Goal: Complete application form

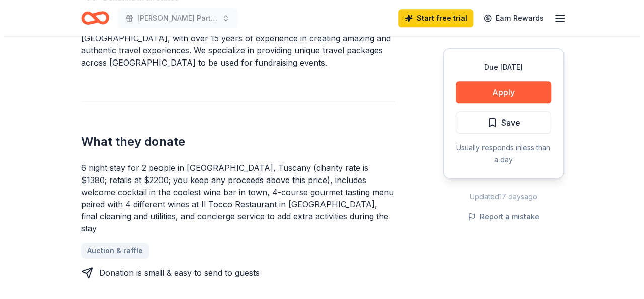
scroll to position [363, 0]
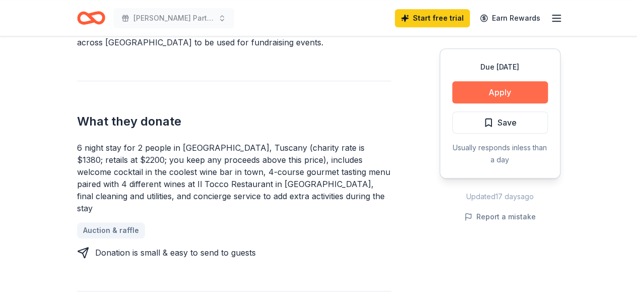
click at [528, 93] on button "Apply" at bounding box center [500, 92] width 96 height 22
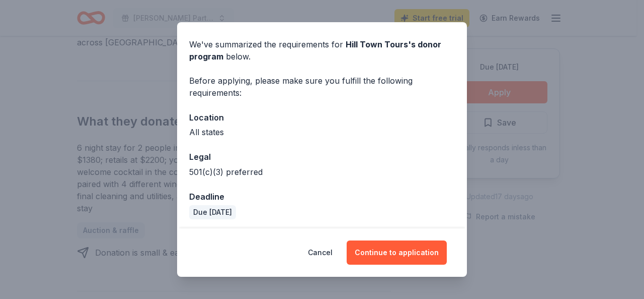
scroll to position [35, 0]
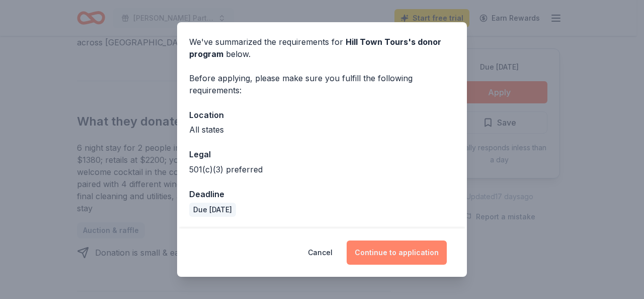
click at [405, 250] on button "Continue to application" at bounding box center [397, 252] width 100 height 24
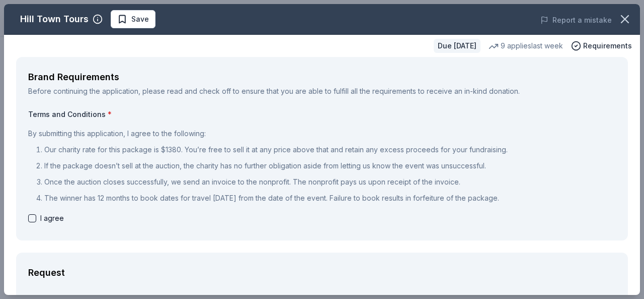
click at [34, 215] on button "button" at bounding box center [32, 218] width 8 height 8
checkbox input "true"
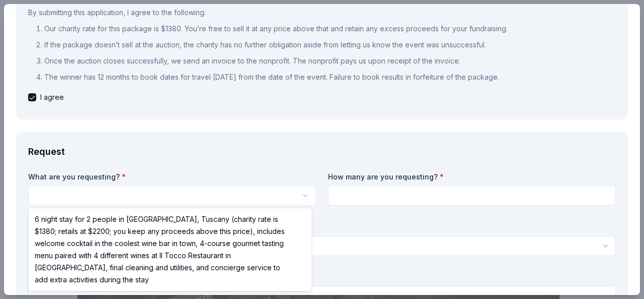
scroll to position [0, 0]
click at [301, 191] on html "[PERSON_NAME] Party with a Purpose Save Apply Due [DATE] Share Hill Town Tours …" at bounding box center [322, 149] width 644 height 299
select select "6 night stay for 2 people in [GEOGRAPHIC_DATA], Tuscany (charity rate is $1380;…"
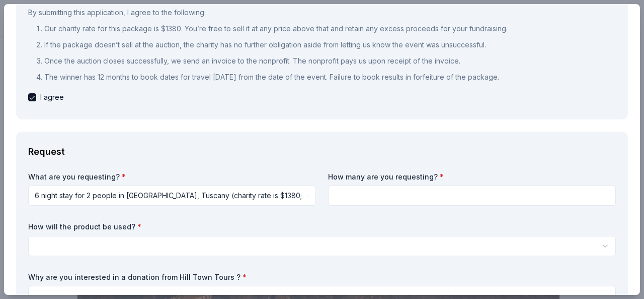
click at [399, 200] on input at bounding box center [472, 195] width 288 height 20
type input "1"
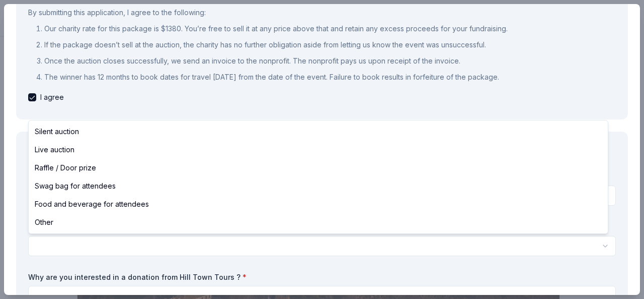
click at [361, 252] on html "[PERSON_NAME] Party with a Purpose Save Apply Due [DATE] Share Hill Town Tours …" at bounding box center [322, 149] width 644 height 299
click at [292, 248] on html "[PERSON_NAME] Party with a Purpose Save Apply Due [DATE] Share Hill Town Tours …" at bounding box center [322, 149] width 644 height 299
select select "silentAuction"
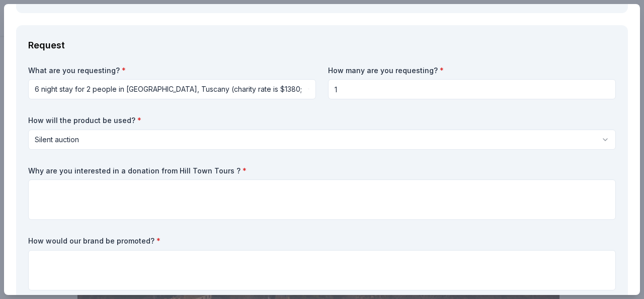
scroll to position [242, 0]
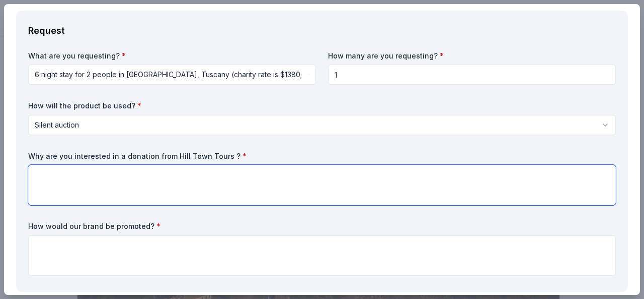
click at [453, 182] on textarea at bounding box center [322, 185] width 588 height 40
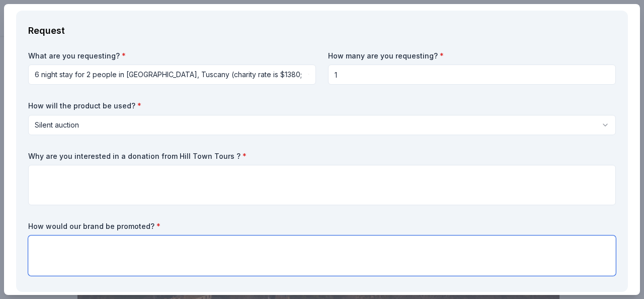
click at [406, 242] on textarea at bounding box center [322, 255] width 588 height 40
type textarea "Brand will be promoted at the event, on website an social media"
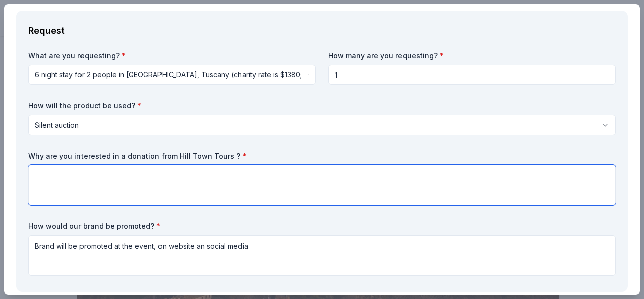
click at [435, 183] on textarea at bounding box center [322, 185] width 588 height 40
type textarea "W"
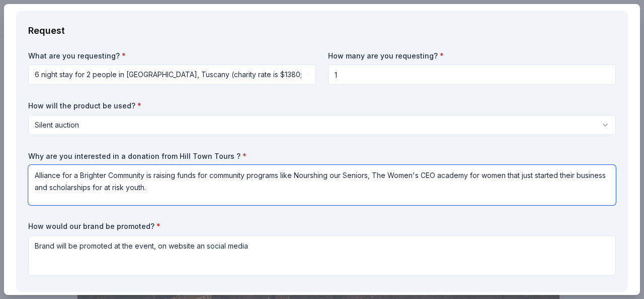
type textarea "Alliance for a Brighter Community is raising funds for community programs like …"
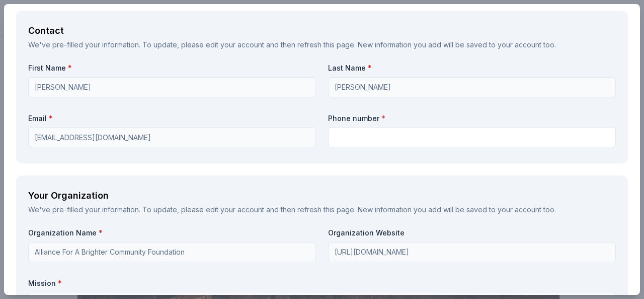
scroll to position [873, 0]
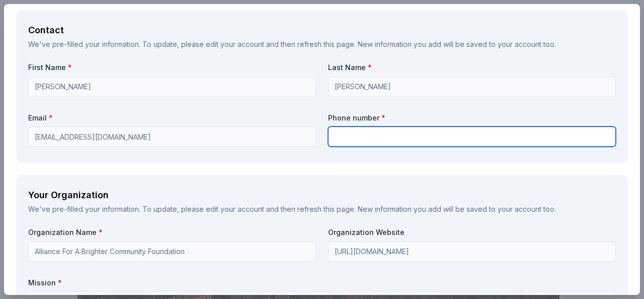
click at [407, 140] on input "text" at bounding box center [472, 136] width 288 height 20
type input "2149836131"
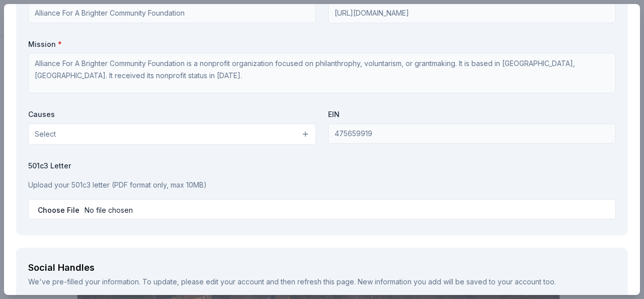
scroll to position [1114, 0]
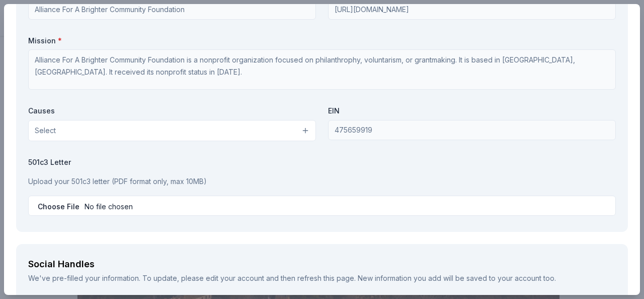
click at [303, 131] on button "Select" at bounding box center [172, 130] width 288 height 21
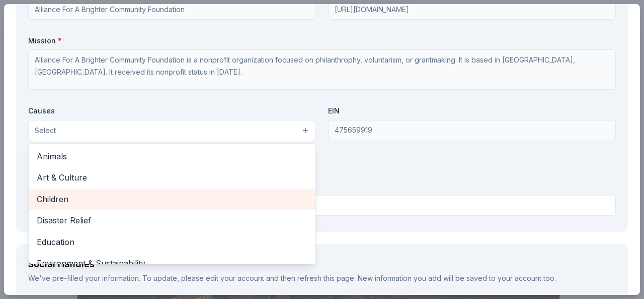
click at [279, 194] on span "Children" at bounding box center [172, 198] width 271 height 13
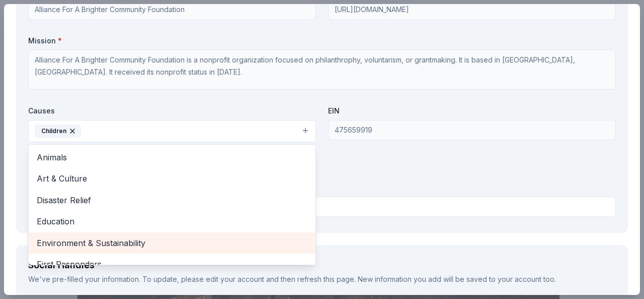
click at [287, 242] on span "Environment & Sustainability" at bounding box center [172, 242] width 271 height 13
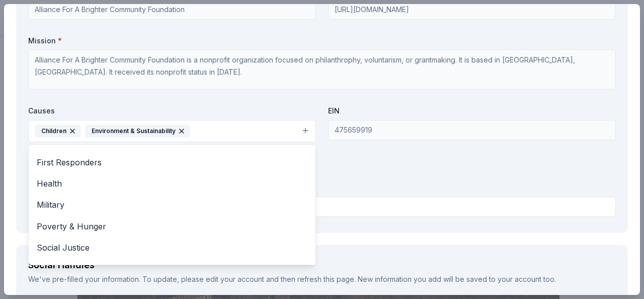
scroll to position [97, 0]
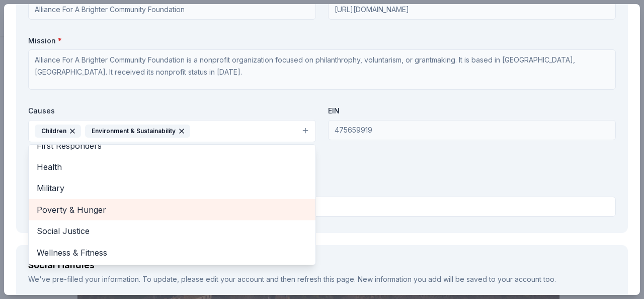
click at [271, 211] on span "Poverty & Hunger" at bounding box center [172, 209] width 271 height 13
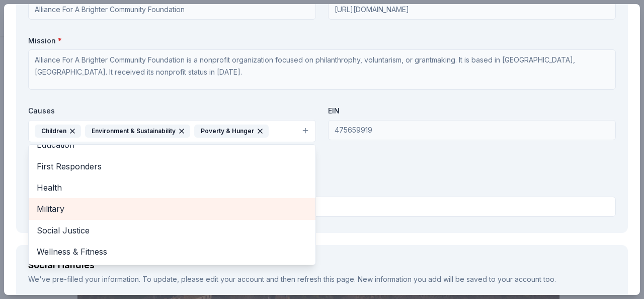
scroll to position [76, 0]
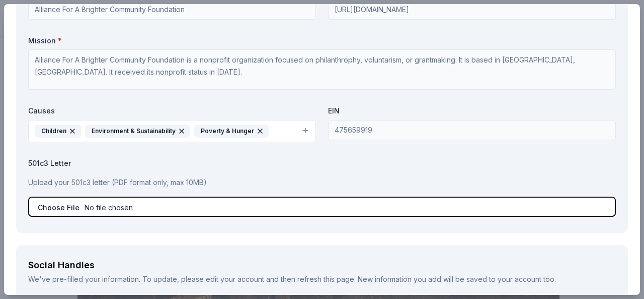
click at [564, 203] on input "file" at bounding box center [322, 206] width 588 height 20
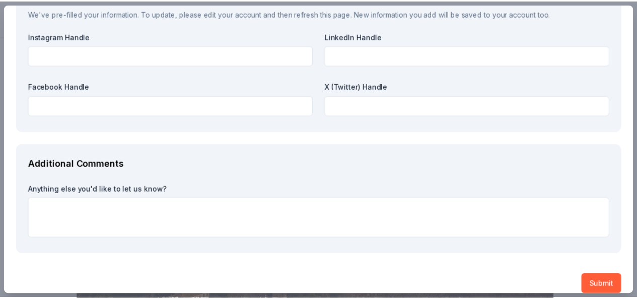
scroll to position [1390, 0]
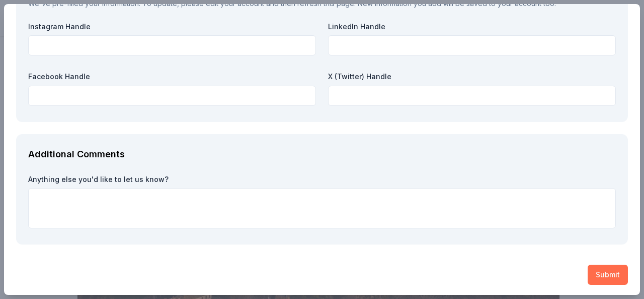
click at [595, 271] on button "Submit" at bounding box center [608, 274] width 40 height 20
